Goal: Navigation & Orientation: Find specific page/section

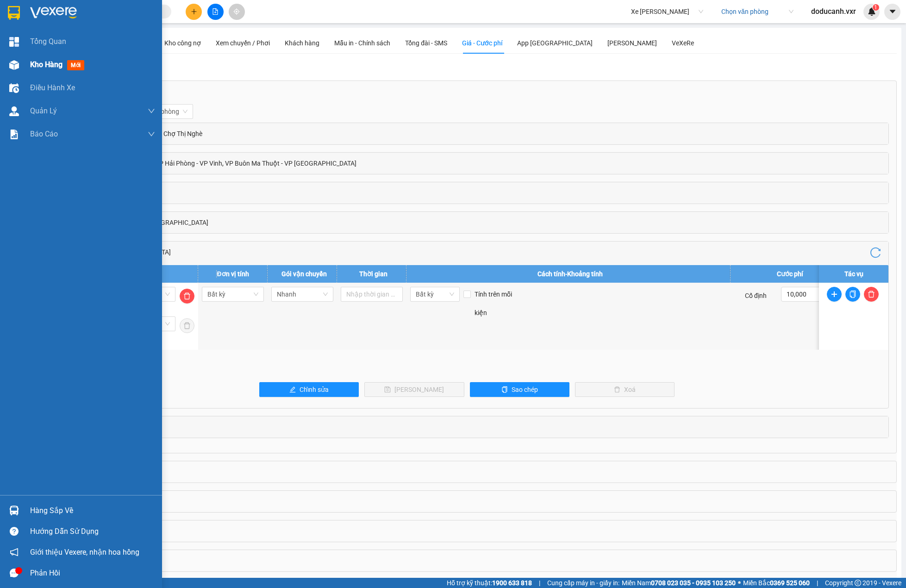
click at [41, 62] on span "Kho hàng" at bounding box center [46, 64] width 32 height 9
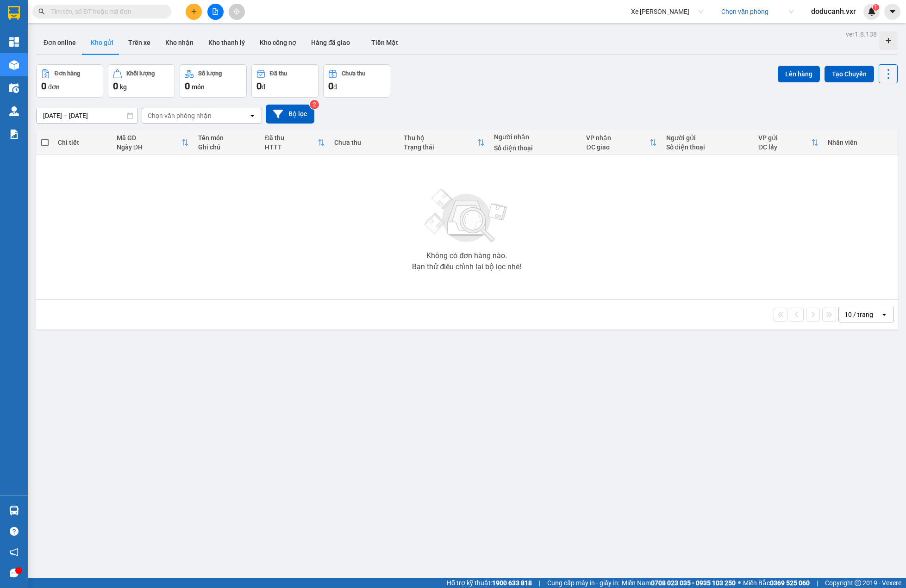
click at [80, 117] on input "[DATE] – [DATE]" at bounding box center [87, 115] width 101 height 15
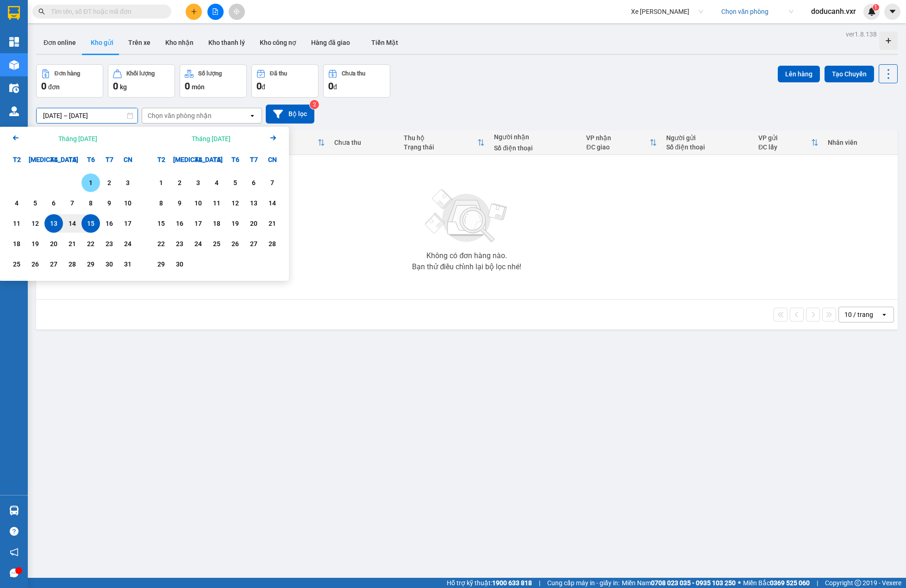
click at [89, 178] on div "1" at bounding box center [90, 182] width 13 height 11
click at [90, 218] on div "15" at bounding box center [90, 223] width 19 height 19
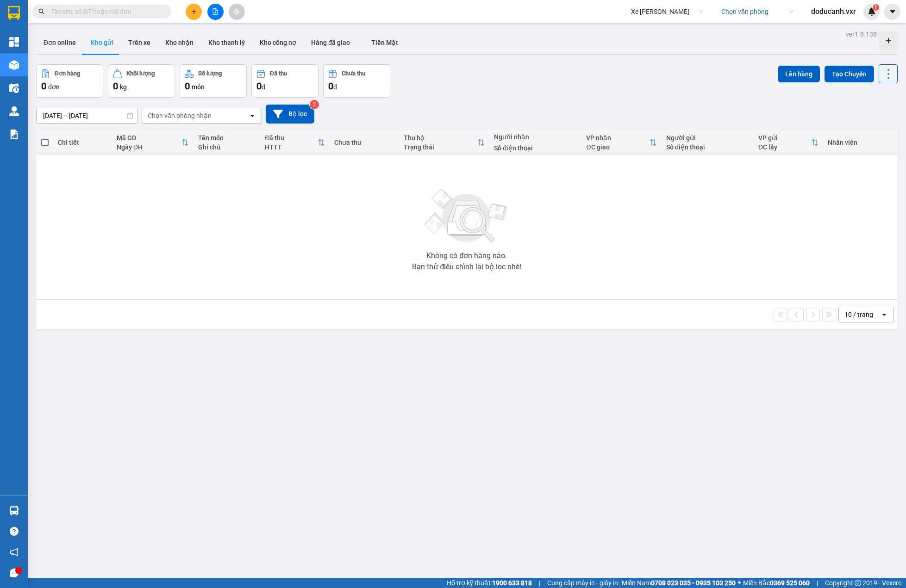
click at [197, 113] on div "Chọn văn phòng nhận" at bounding box center [180, 115] width 64 height 9
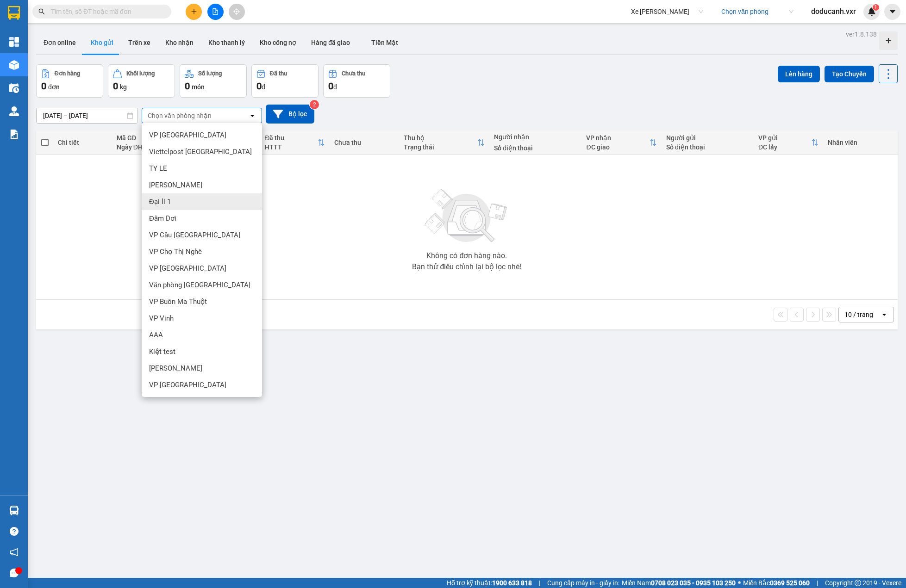
scroll to position [43, 0]
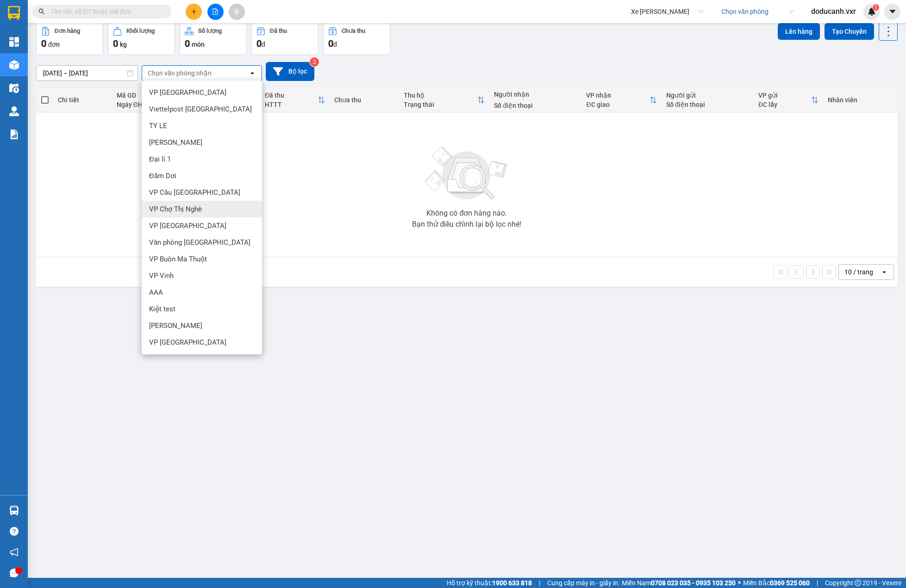
click at [181, 202] on div "VP Chợ Thị Nghè" at bounding box center [202, 209] width 120 height 17
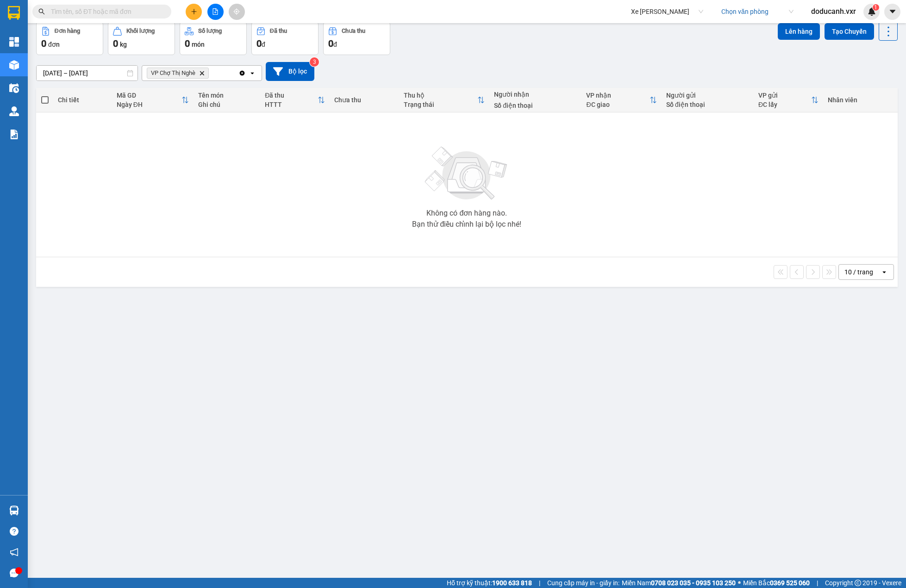
click at [228, 74] on div "VP Chợ Thị Nghè Delete" at bounding box center [190, 73] width 96 height 15
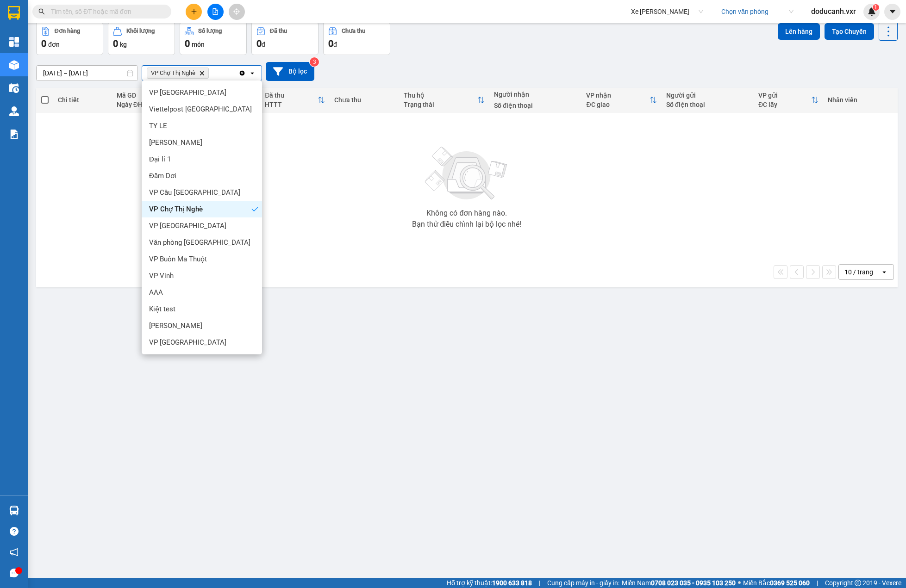
click at [199, 71] on span "VP Chợ Thị Nghè Delete" at bounding box center [178, 73] width 62 height 11
click at [202, 72] on icon "VP Chợ Thị Nghè, close by backspace" at bounding box center [202, 73] width 4 height 4
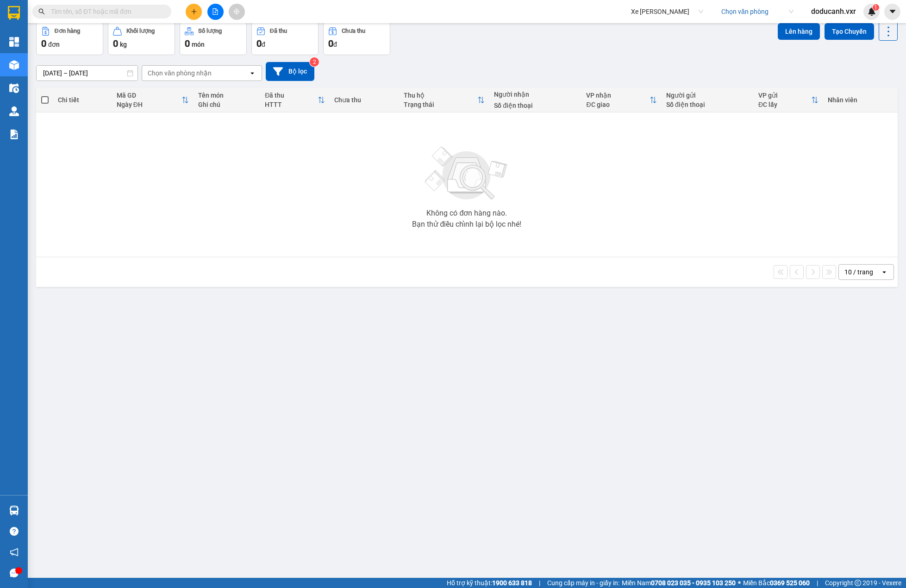
click at [202, 74] on div "Chọn văn phòng nhận" at bounding box center [180, 73] width 64 height 9
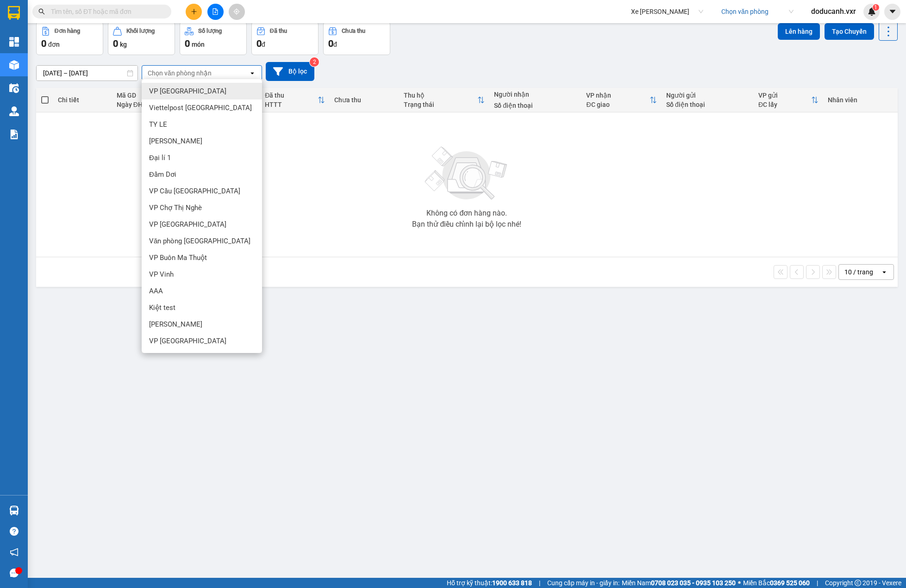
click at [159, 89] on span "VP [GEOGRAPHIC_DATA]" at bounding box center [187, 91] width 77 height 9
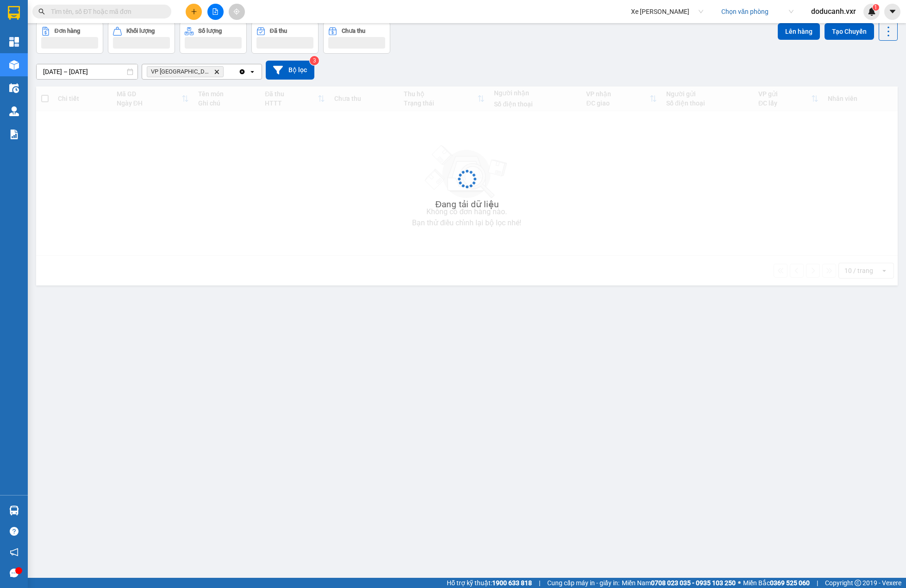
click at [219, 69] on div "VP Hải Phòng Delete" at bounding box center [190, 71] width 96 height 15
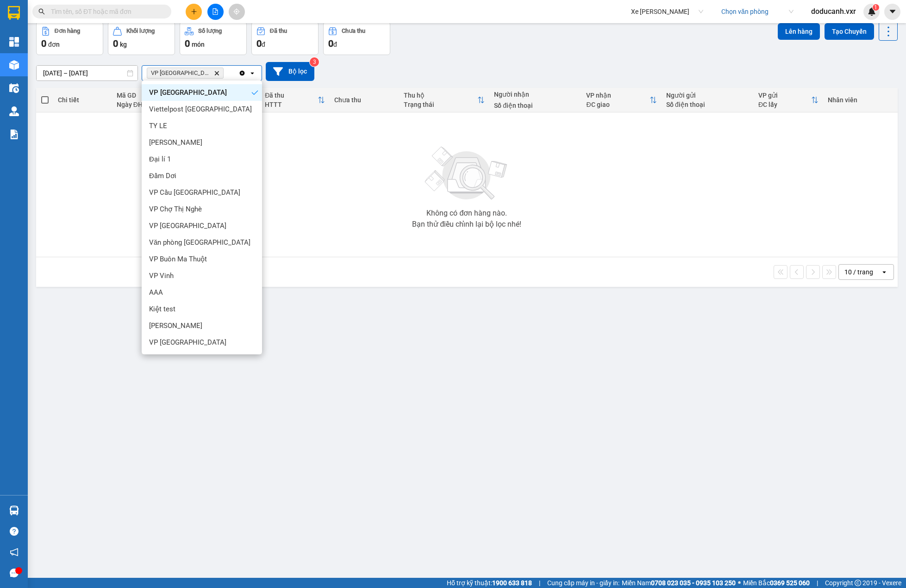
click at [221, 74] on div "VP Hải Phòng Delete" at bounding box center [190, 73] width 96 height 15
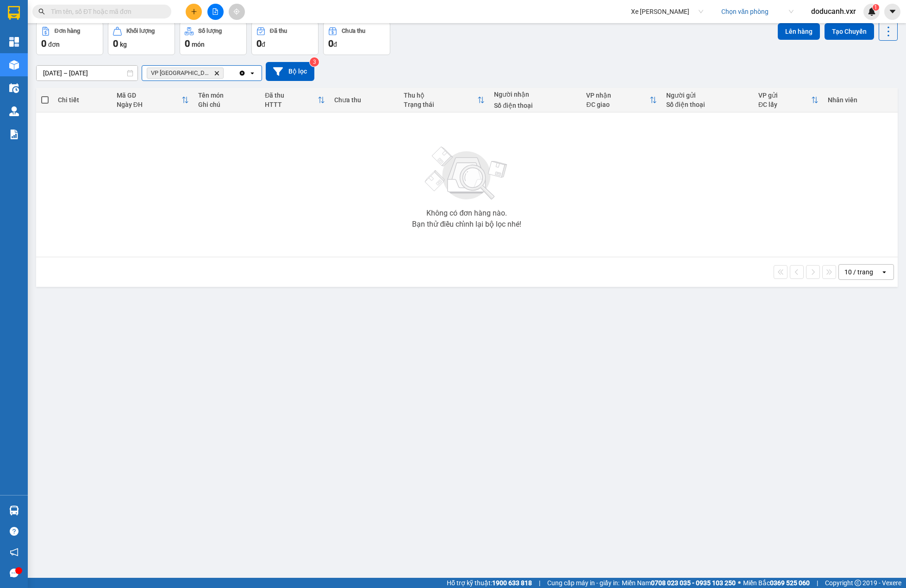
click at [221, 75] on div "VP Hải Phòng Delete" at bounding box center [190, 73] width 96 height 15
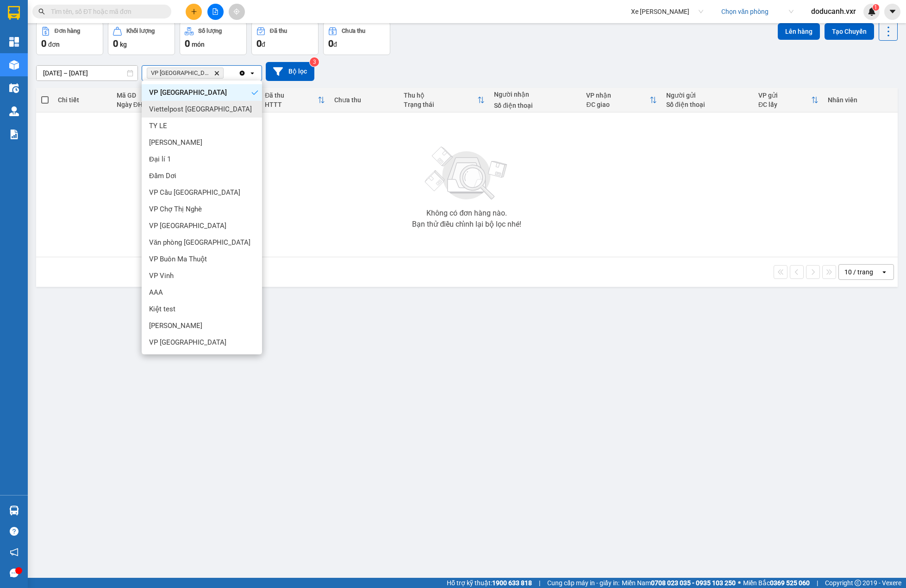
click at [203, 115] on div "Viettelpost [GEOGRAPHIC_DATA]" at bounding box center [202, 109] width 120 height 17
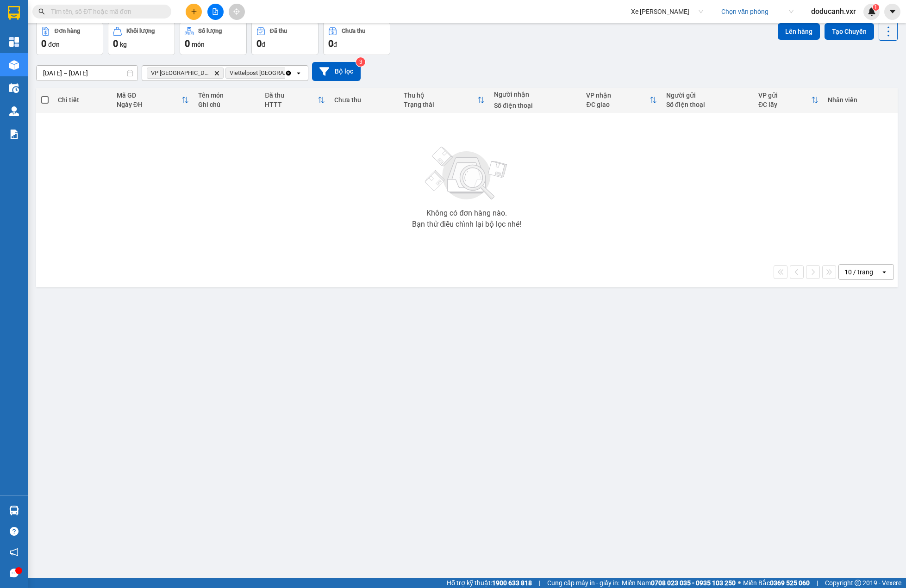
click at [285, 70] on icon "Clear all" at bounding box center [288, 72] width 7 height 7
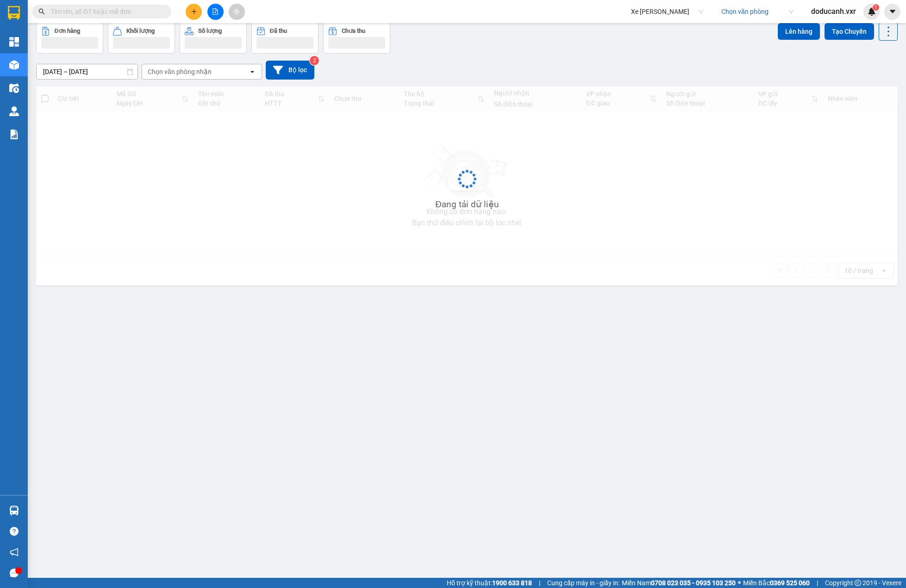
click at [237, 75] on div "Chọn văn phòng nhận" at bounding box center [195, 71] width 106 height 15
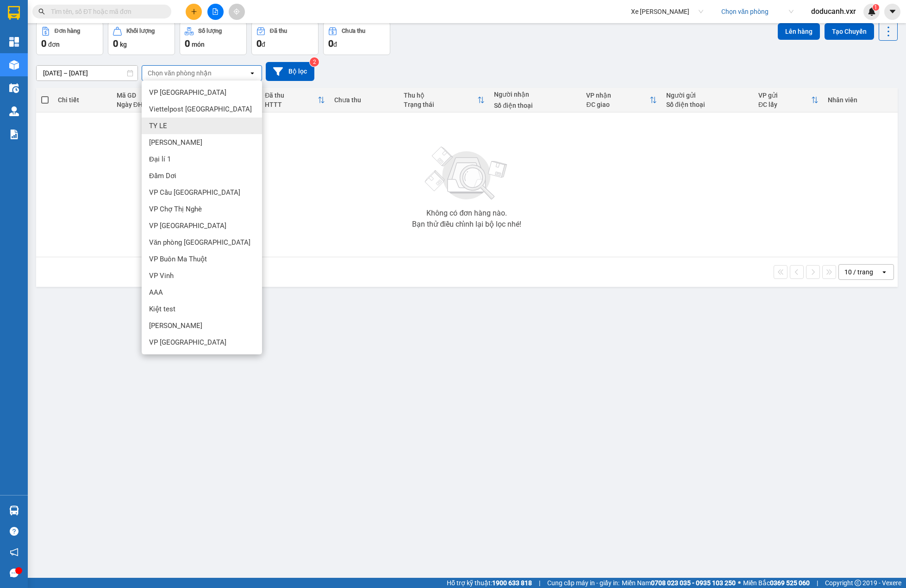
click at [184, 122] on div "TY LE" at bounding box center [202, 126] width 120 height 17
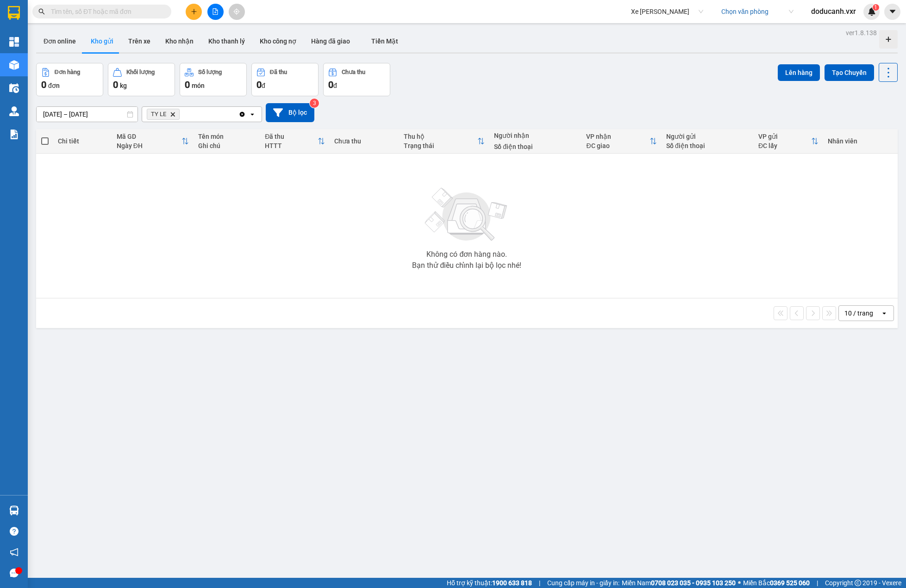
scroll to position [0, 0]
click at [130, 114] on icon at bounding box center [130, 115] width 6 height 6
click at [127, 116] on icon at bounding box center [130, 115] width 6 height 6
click at [104, 117] on input "[DATE] – [DATE]" at bounding box center [87, 115] width 101 height 15
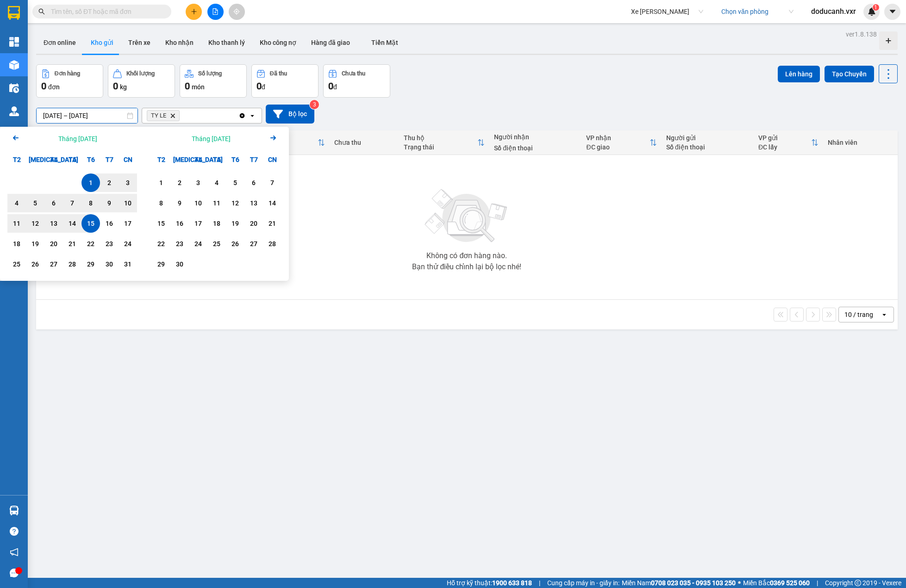
click at [15, 141] on icon "Arrow Left" at bounding box center [15, 137] width 11 height 11
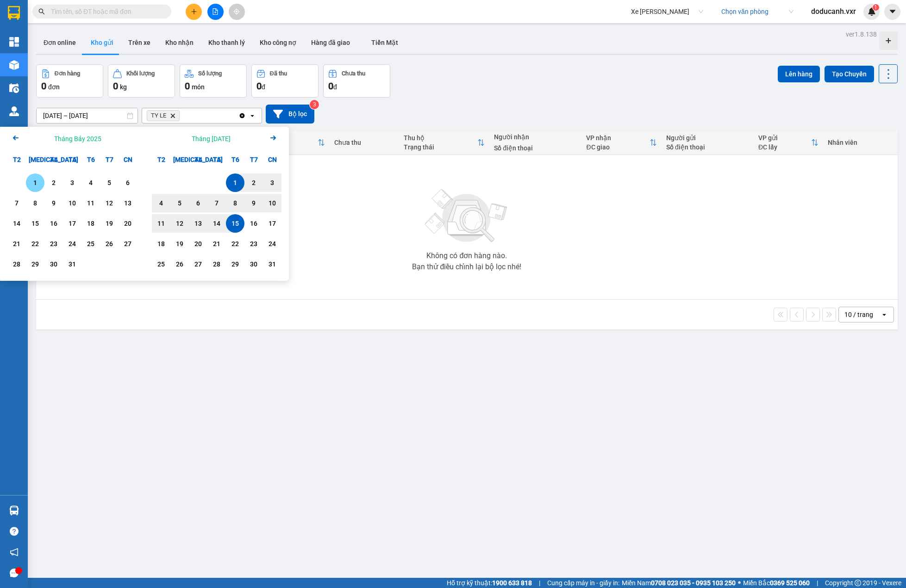
click at [40, 188] on div "1" at bounding box center [35, 182] width 13 height 11
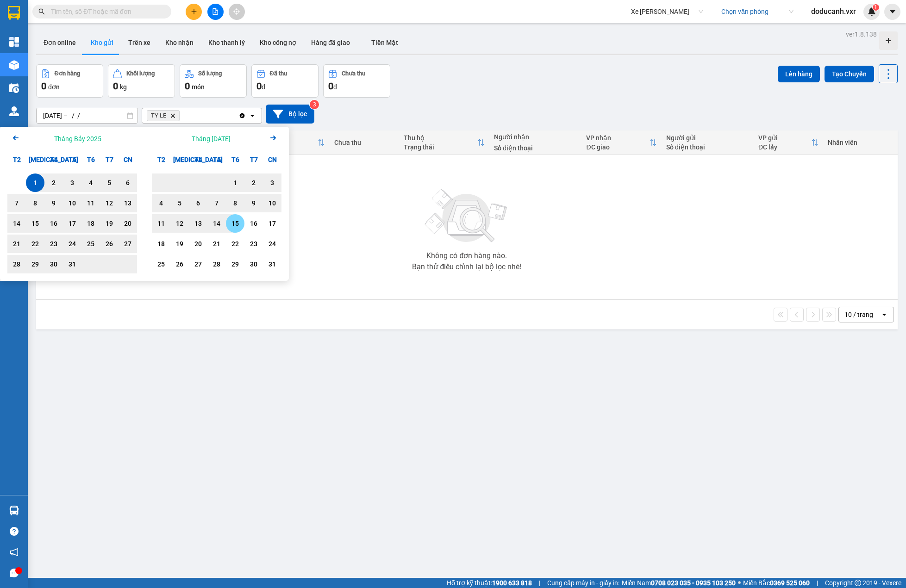
click at [243, 225] on div "15" at bounding box center [235, 223] width 19 height 19
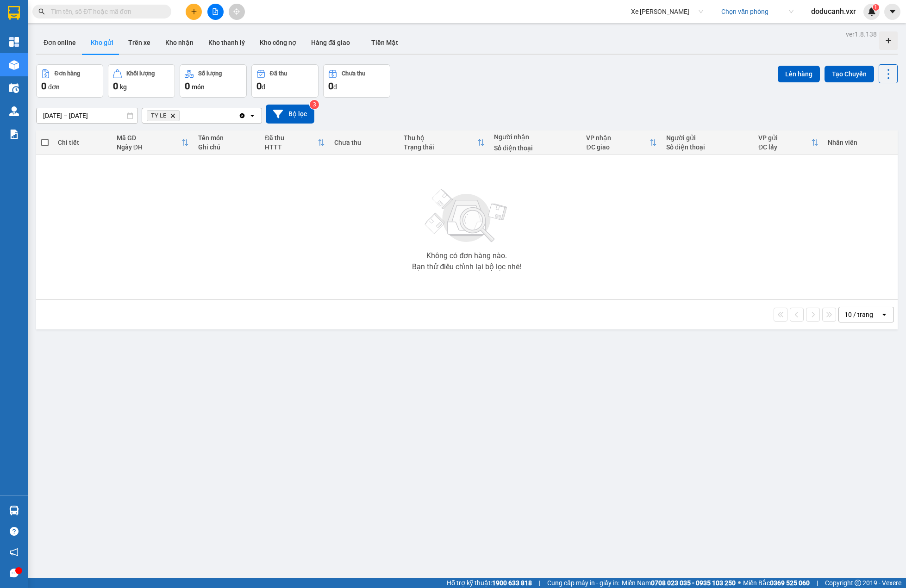
click at [595, 87] on div "Đơn hàng 0 đơn Khối lượng 0 kg Số lượng 0 món Đã thu 0 đ Chưa thu 0 đ Lên hàng …" at bounding box center [466, 80] width 861 height 33
click at [240, 43] on button "Kho thanh lý" at bounding box center [226, 42] width 51 height 22
type input "[DATE] – [DATE]"
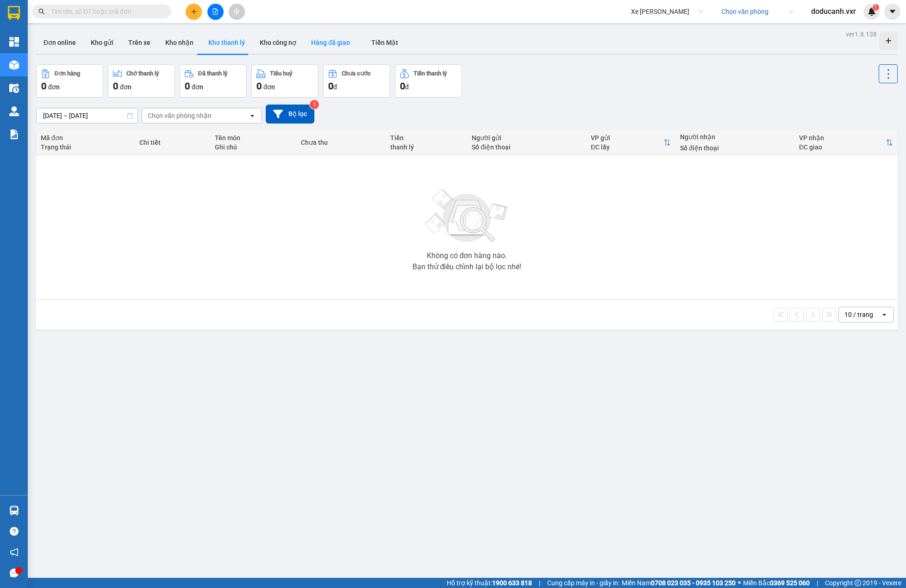
click at [344, 46] on button "Hàng đã giao" at bounding box center [331, 42] width 54 height 22
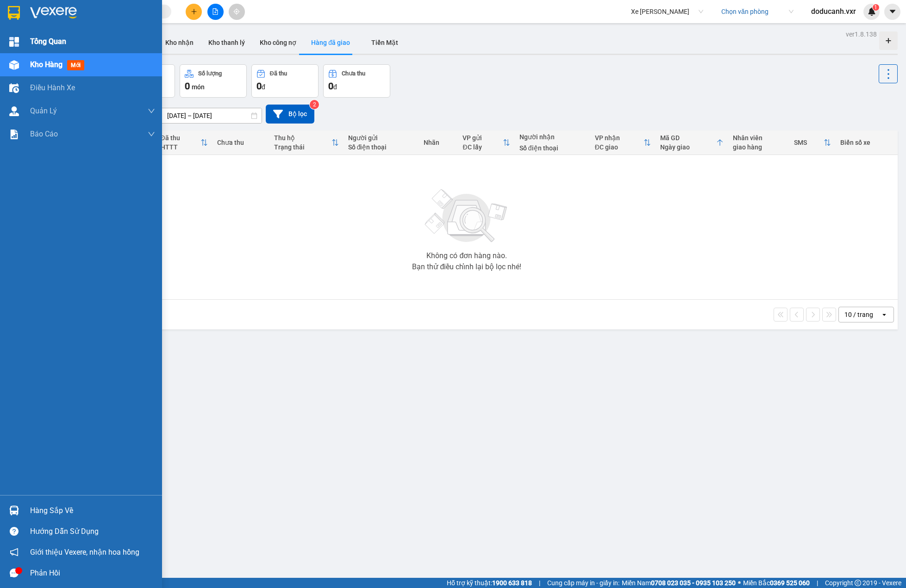
click at [18, 39] on img at bounding box center [14, 42] width 10 height 10
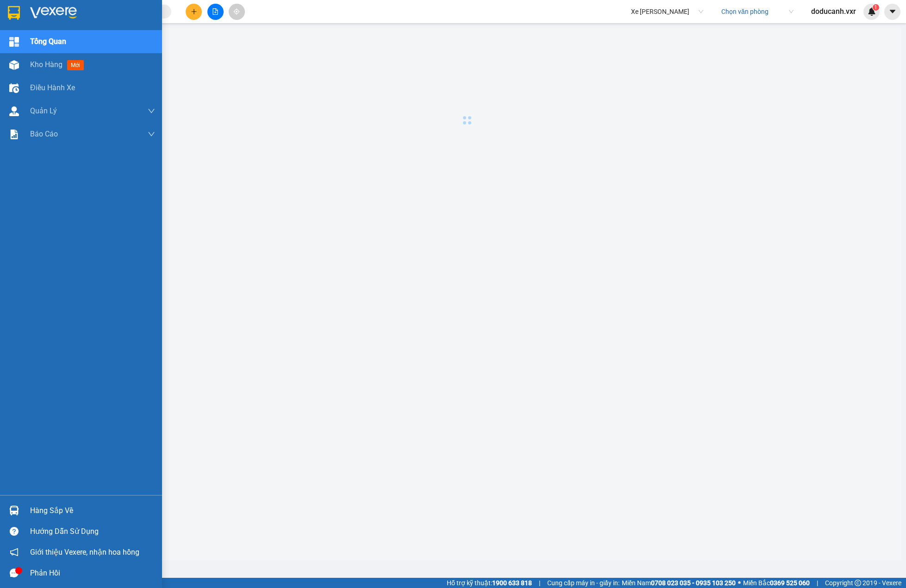
click at [40, 38] on span "Tổng Quan" at bounding box center [48, 42] width 36 height 12
click at [48, 70] on div "Kho hàng mới" at bounding box center [59, 65] width 58 height 12
